Goal: Task Accomplishment & Management: Use online tool/utility

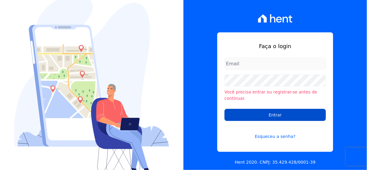
type input "[PERSON_NAME][EMAIL_ADDRESS][PERSON_NAME][DOMAIN_NAME]"
click at [261, 109] on input "Entrar" at bounding box center [276, 115] width 102 height 12
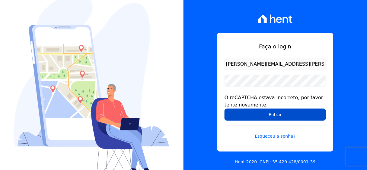
click at [315, 115] on input "Entrar" at bounding box center [276, 114] width 102 height 12
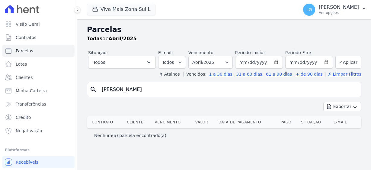
select select
click at [134, 10] on button "Viva Mais Zona Sul L" at bounding box center [121, 9] width 69 height 11
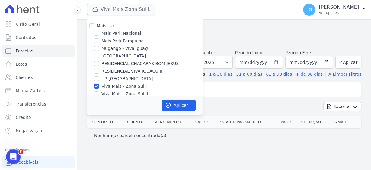
click at [136, 10] on button "Viva Mais Zona Sul L" at bounding box center [121, 9] width 69 height 11
